Goal: Navigation & Orientation: Find specific page/section

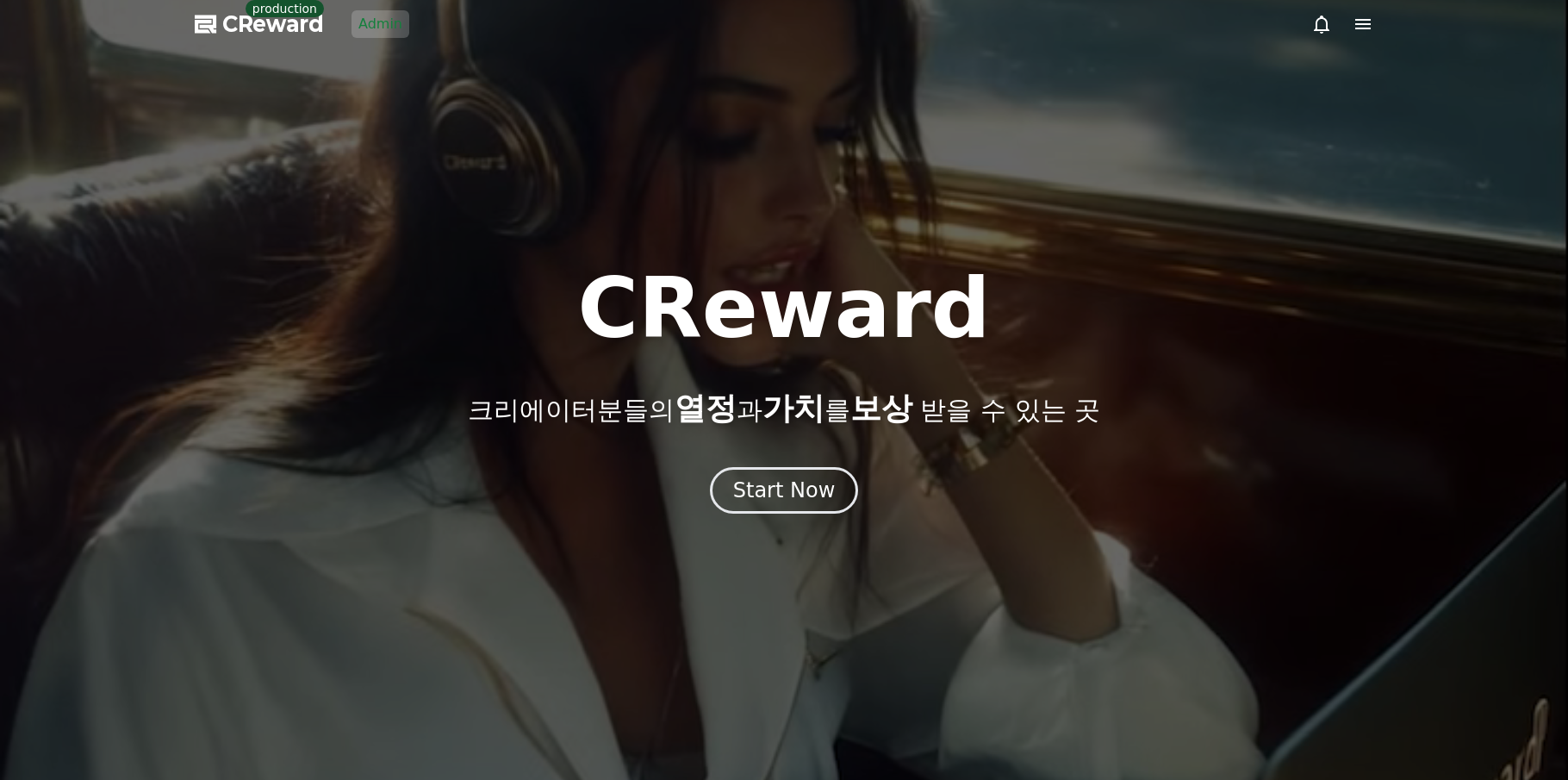
click at [385, 15] on link "Admin" at bounding box center [380, 24] width 58 height 28
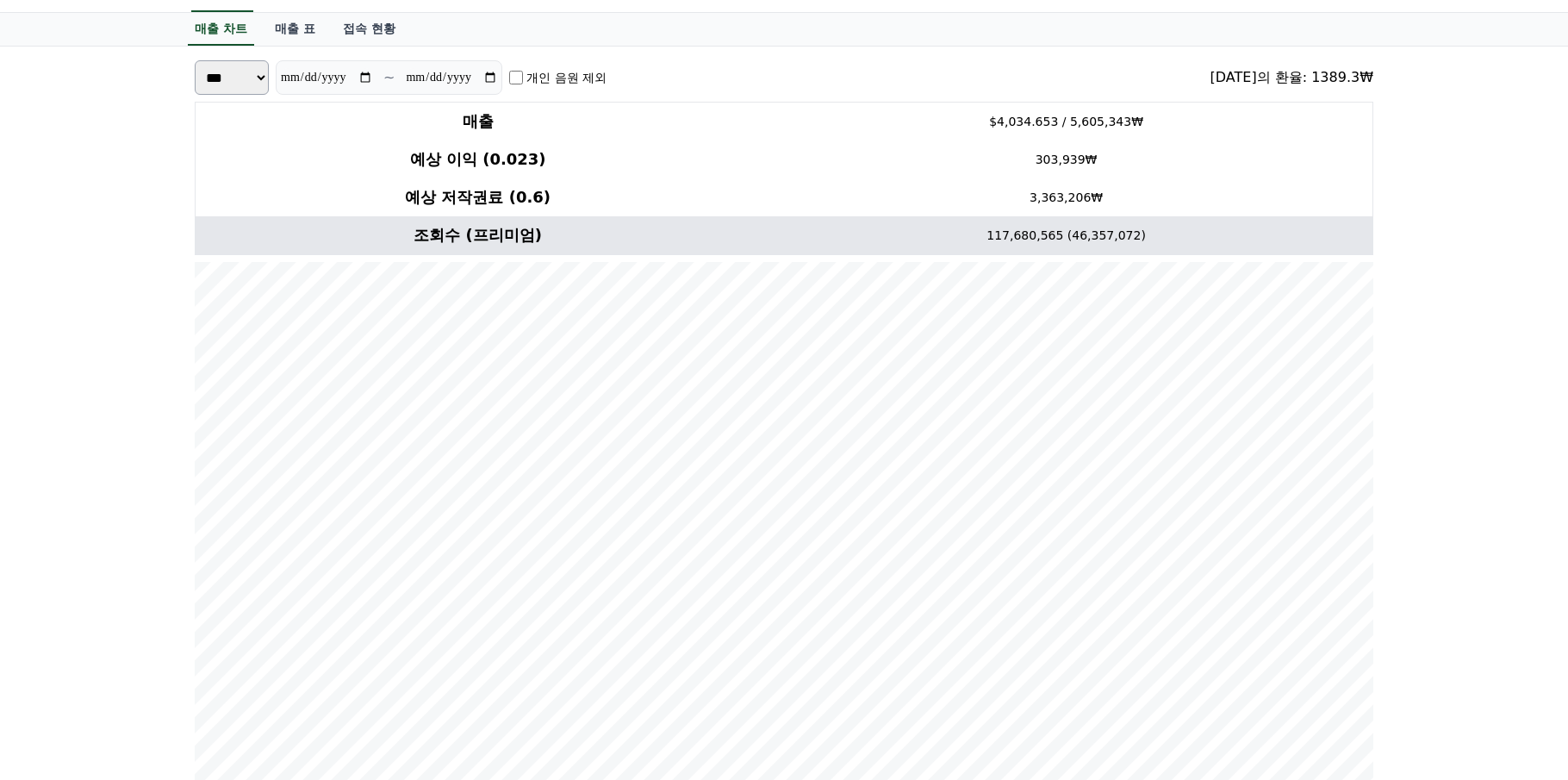
scroll to position [173, 0]
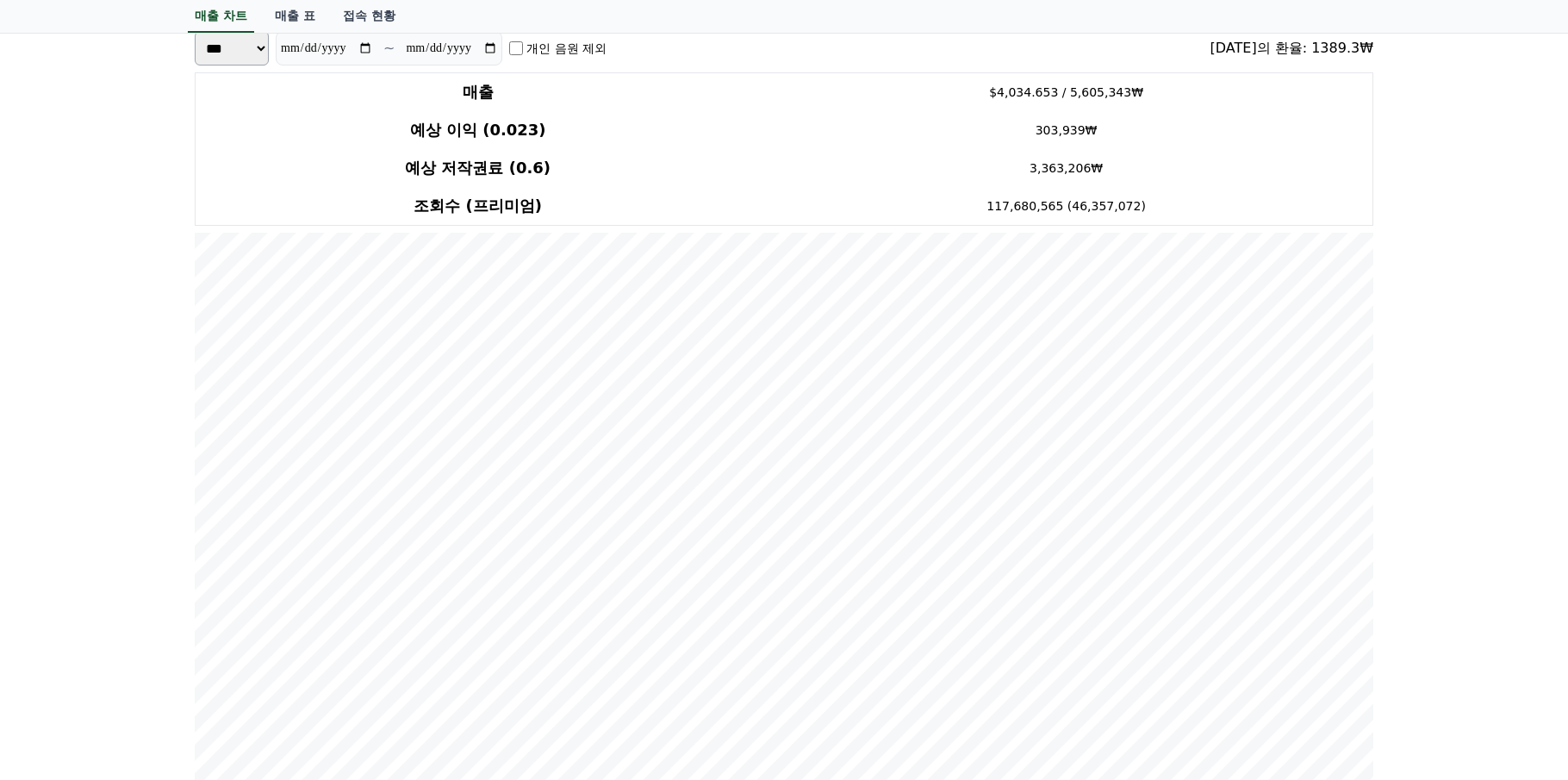
scroll to position [0, 0]
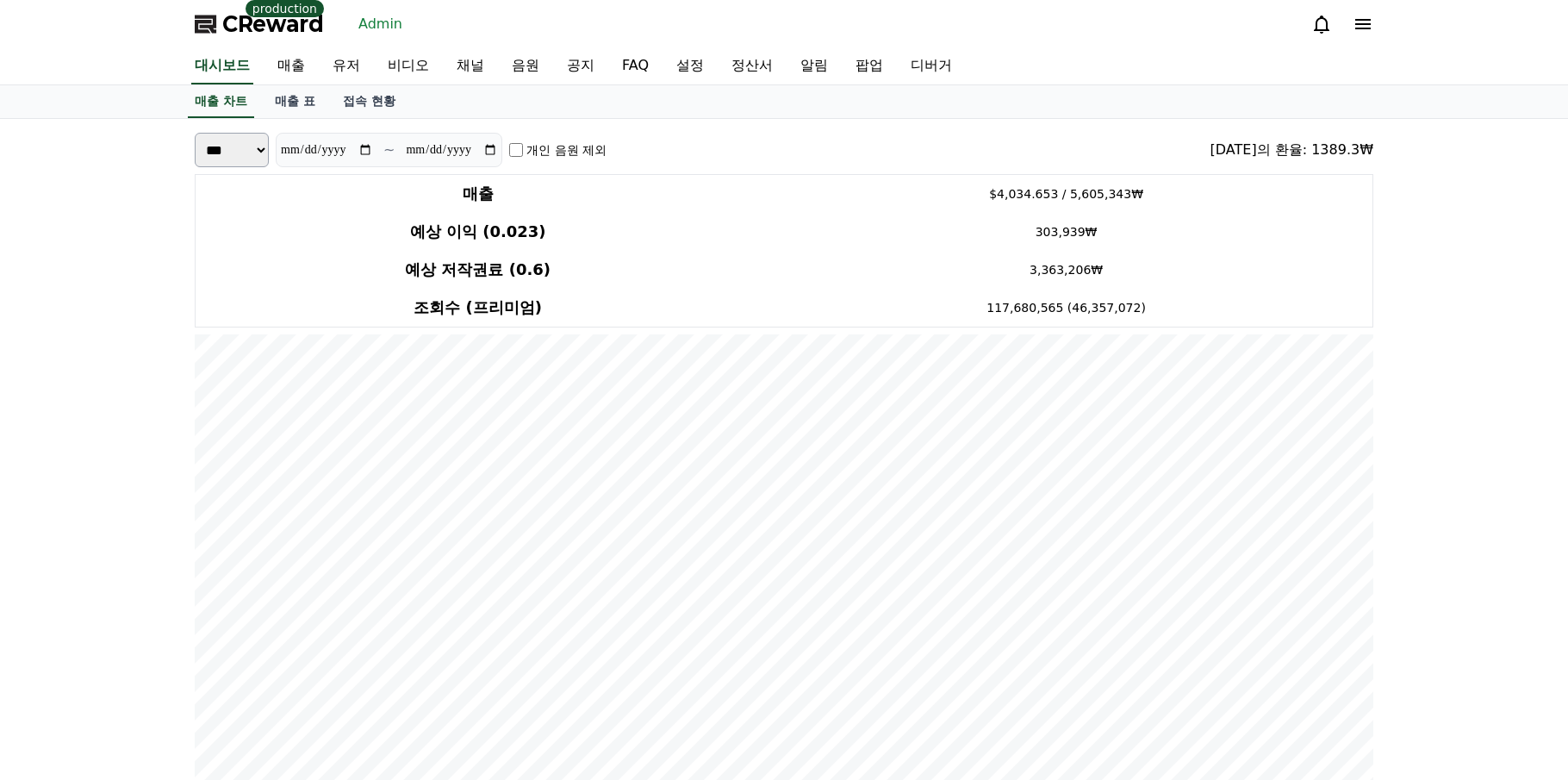
click at [335, 77] on link "유저" at bounding box center [346, 66] width 55 height 37
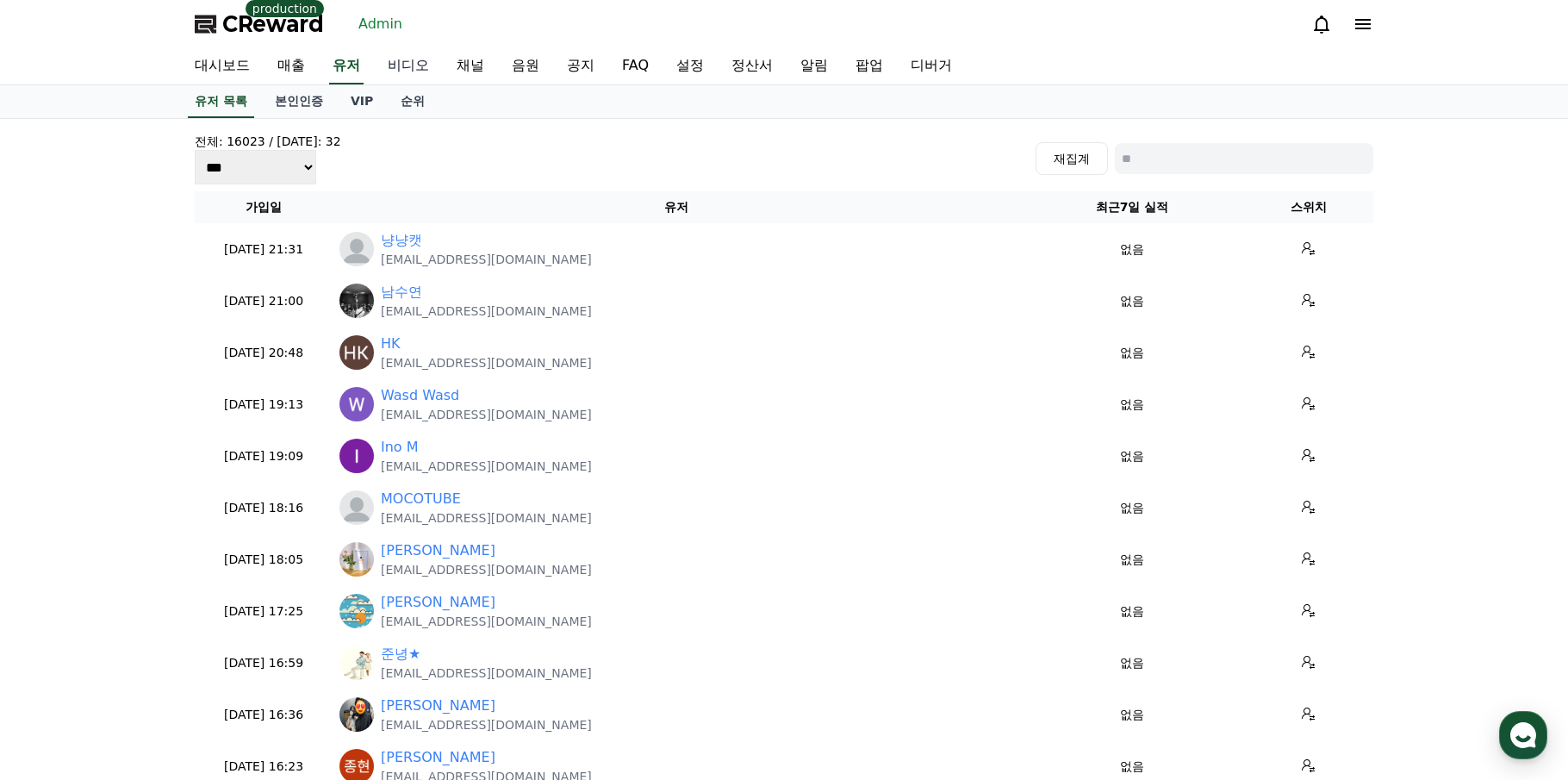
click at [406, 66] on link "비디오" at bounding box center [408, 66] width 69 height 37
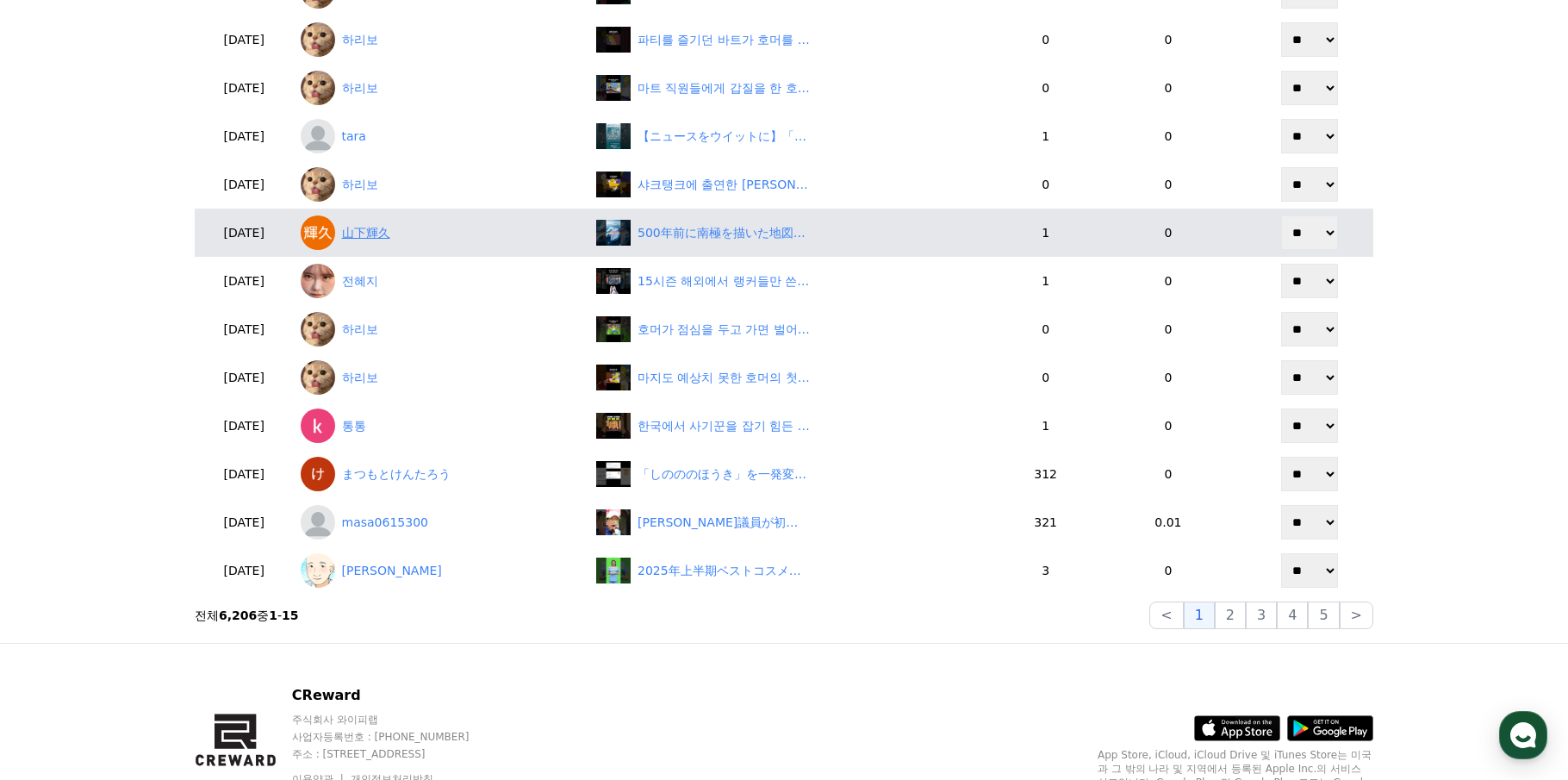
scroll to position [345, 0]
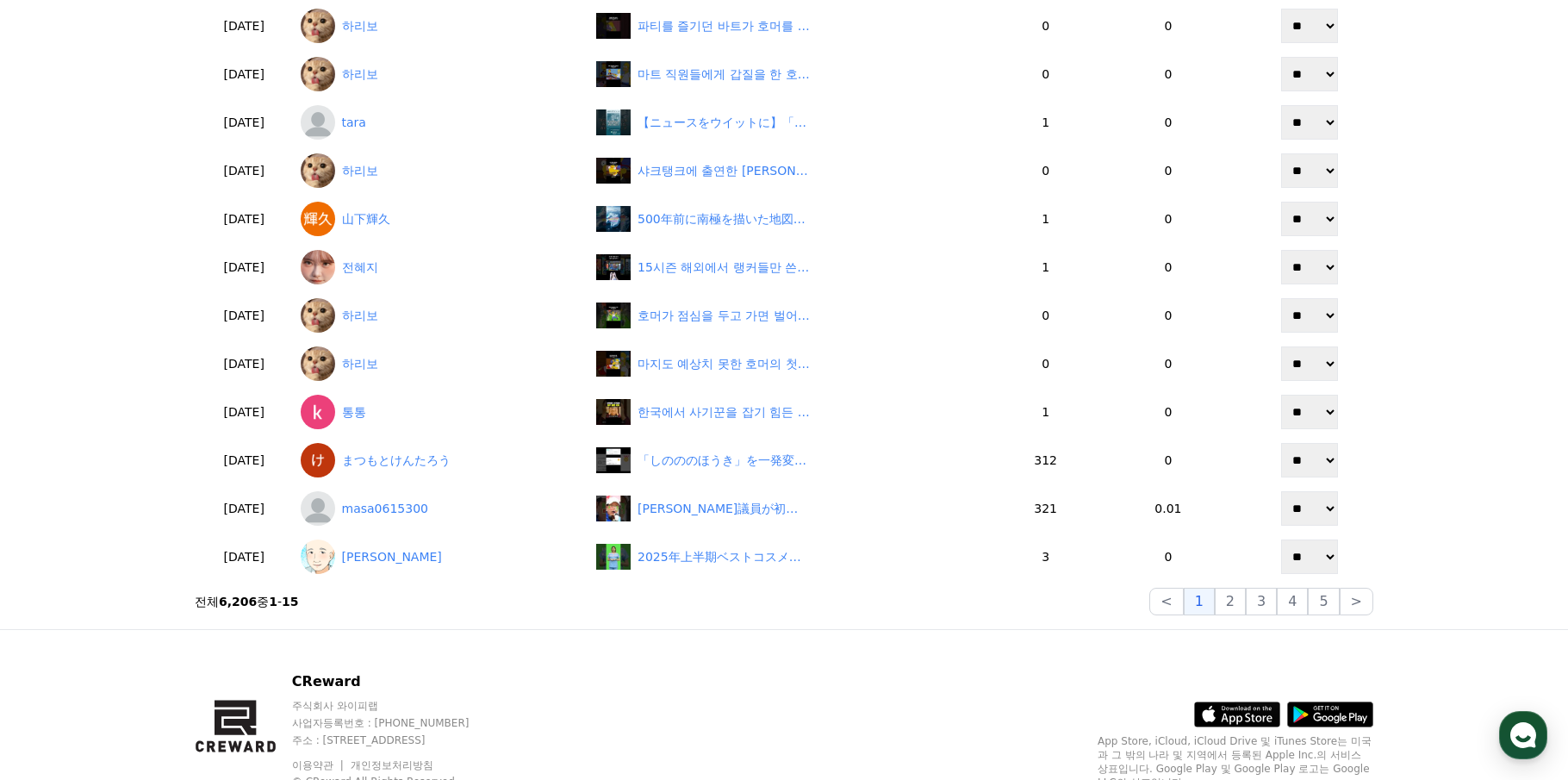
click at [561, 643] on div "CReward 주식회사 와이피랩 사업자등록번호 : 655-81-03655 주소 : 경기도 김포시 양촌읍 양곡로 495, 3층 305-비이16호…" at bounding box center [784, 753] width 1206 height 248
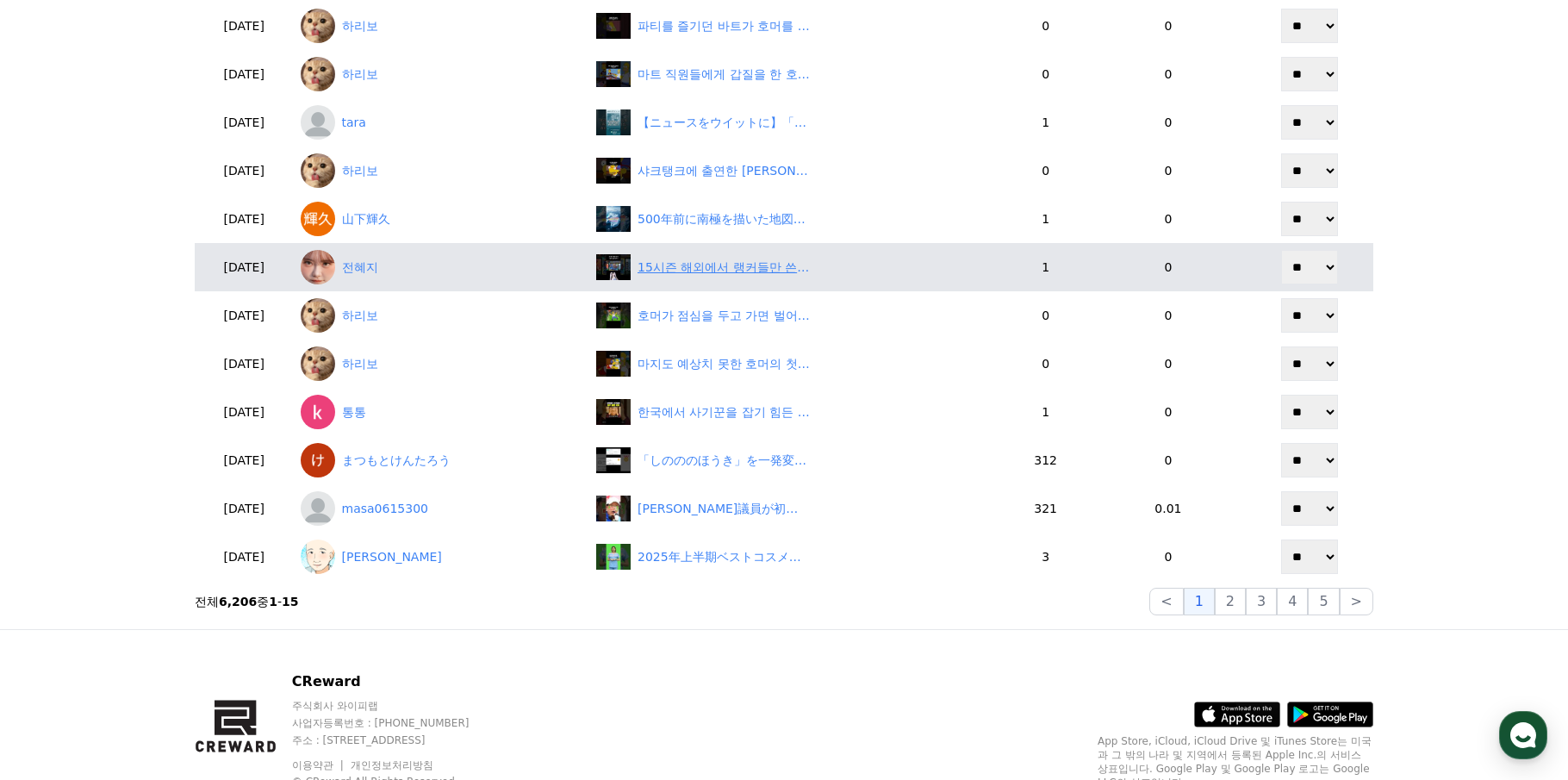
click at [735, 274] on div "15시즌 해외에서 랭커들만 쓴다는 개사기덱! #tft #롤토체스" at bounding box center [724, 267] width 173 height 18
